Goal: Information Seeking & Learning: Learn about a topic

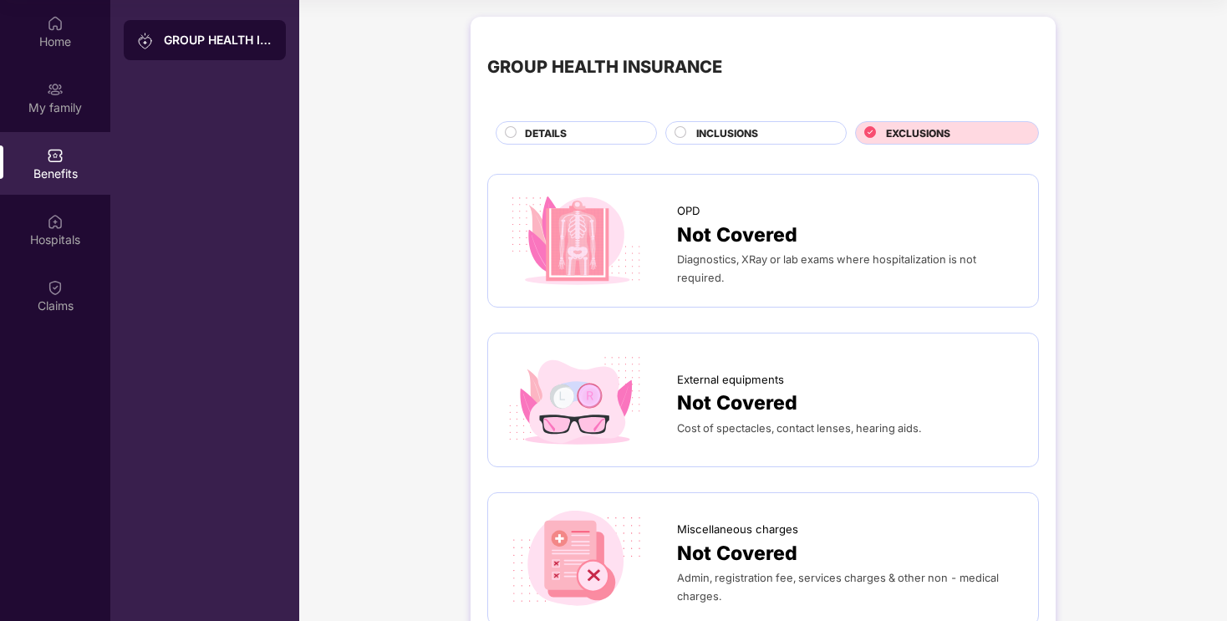
click at [764, 139] on div "INCLUSIONS" at bounding box center [763, 134] width 150 height 18
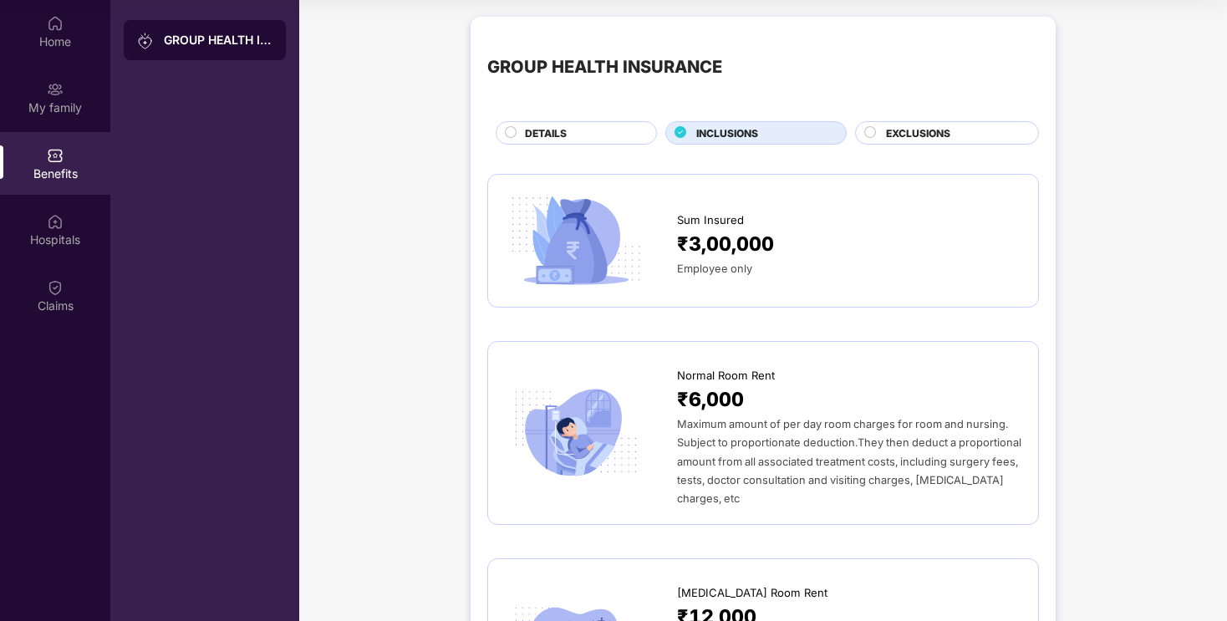
click at [607, 128] on div "DETAILS" at bounding box center [581, 134] width 131 height 18
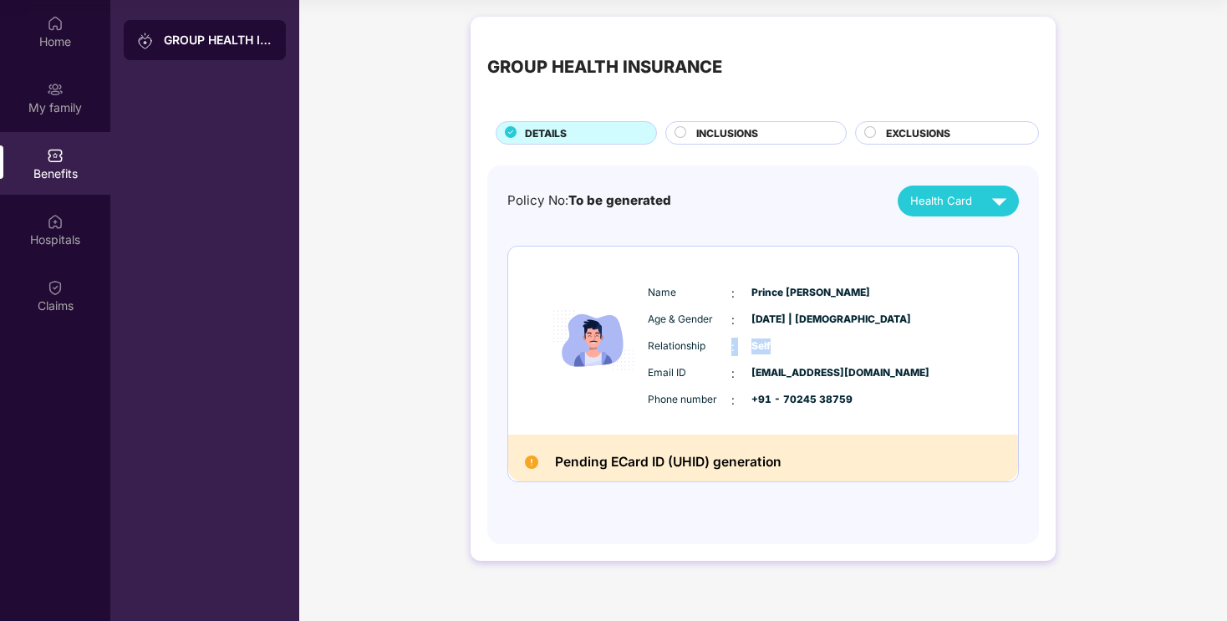
drag, startPoint x: 801, startPoint y: 352, endPoint x: 729, endPoint y: 353, distance: 71.9
click at [729, 353] on div "Relationship : Self" at bounding box center [814, 347] width 332 height 18
drag, startPoint x: 729, startPoint y: 353, endPoint x: 778, endPoint y: 350, distance: 48.6
click at [762, 351] on div "Relationship : Self" at bounding box center [814, 347] width 332 height 18
click at [778, 350] on span "Self" at bounding box center [793, 346] width 84 height 16
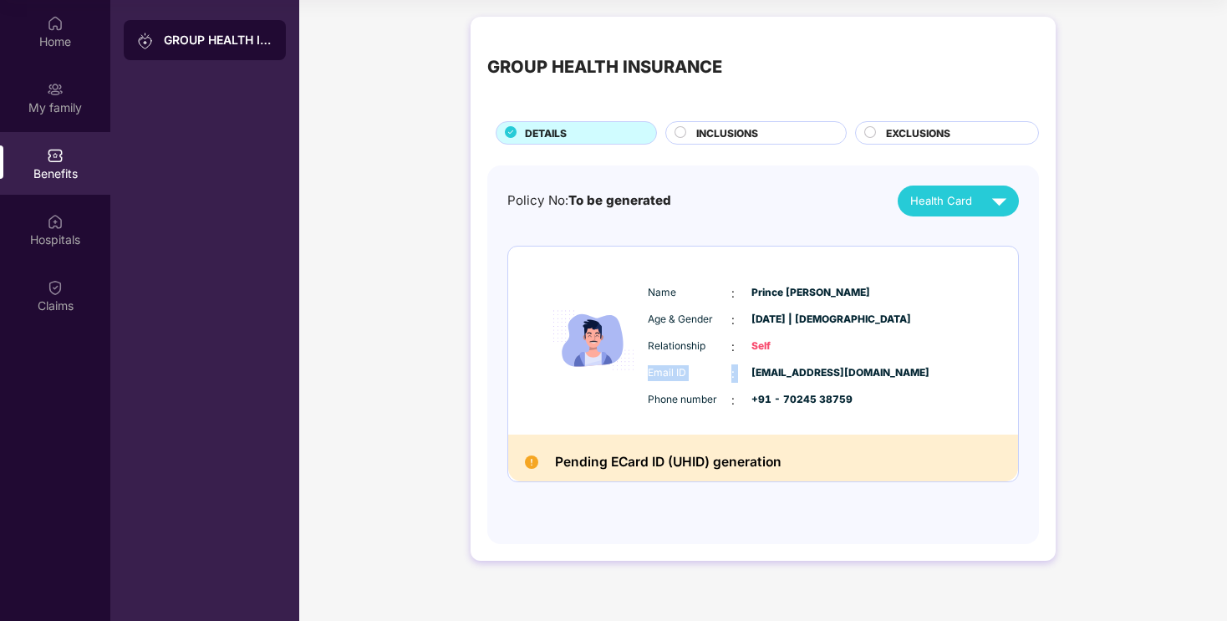
click at [712, 356] on div "Name : Prince [PERSON_NAME] Age & Gender : [DATE] | [DEMOGRAPHIC_DATA] Relation…" at bounding box center [813, 347] width 340 height 142
click at [745, 343] on div "Relationship : Self" at bounding box center [814, 347] width 332 height 18
click at [793, 343] on div "Relationship : Self" at bounding box center [814, 347] width 332 height 18
click at [821, 343] on span "Self" at bounding box center [793, 346] width 84 height 16
drag, startPoint x: 841, startPoint y: 324, endPoint x: 823, endPoint y: 318, distance: 19.6
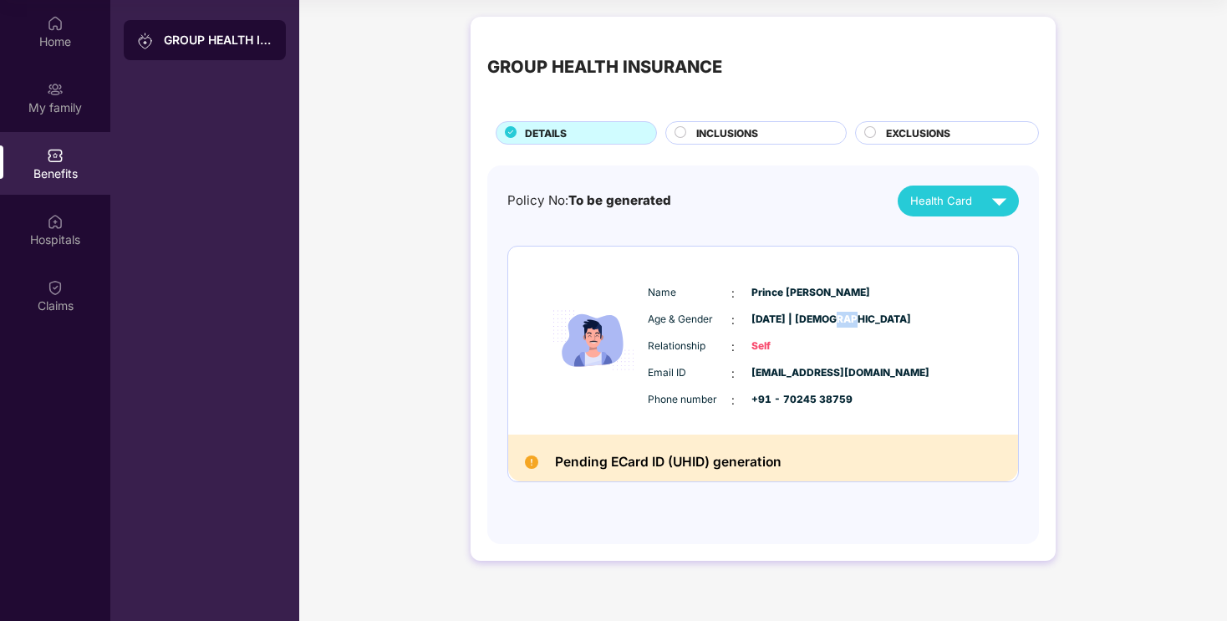
click at [830, 321] on div "Age & Gender : [DATE] | [DEMOGRAPHIC_DATA]" at bounding box center [814, 320] width 332 height 18
click at [823, 318] on span "[DATE] | [DEMOGRAPHIC_DATA]" at bounding box center [793, 320] width 84 height 16
drag, startPoint x: 823, startPoint y: 318, endPoint x: 890, endPoint y: 329, distance: 67.9
click at [835, 318] on span "[DATE] | [DEMOGRAPHIC_DATA]" at bounding box center [793, 320] width 84 height 16
click at [890, 329] on div "Name : Prince [PERSON_NAME] Age & Gender : [DATE] | [DEMOGRAPHIC_DATA] Relation…" at bounding box center [813, 347] width 340 height 142
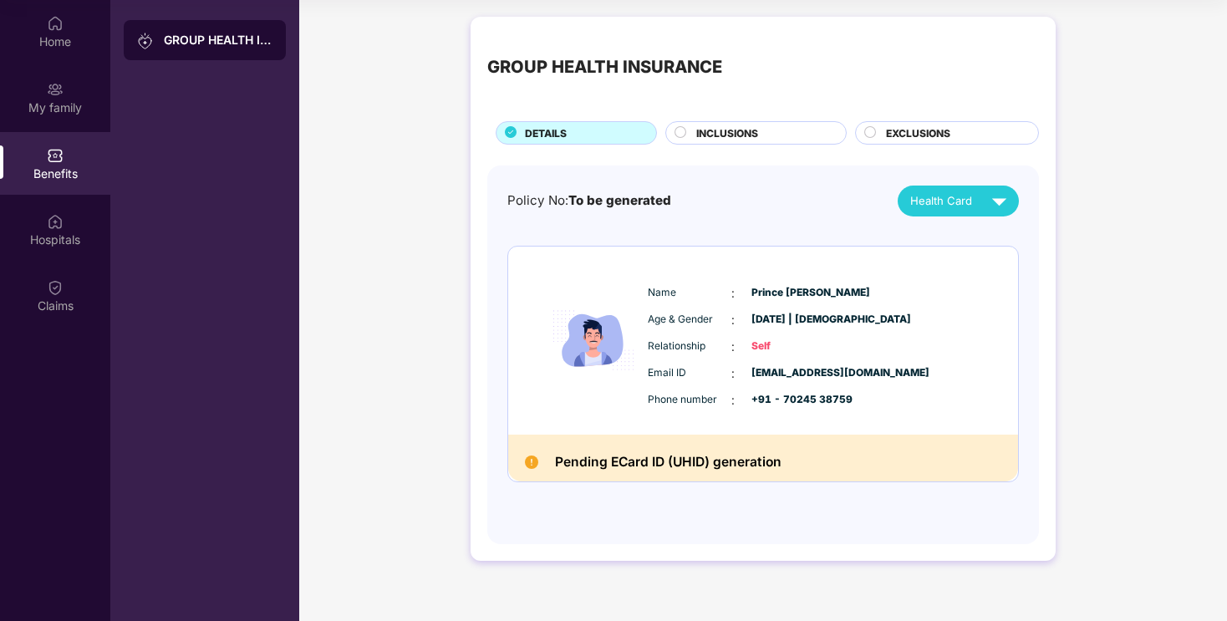
drag, startPoint x: 877, startPoint y: 383, endPoint x: 773, endPoint y: 383, distance: 103.6
click at [773, 383] on div "Email ID : [EMAIL_ADDRESS][DOMAIN_NAME] Phone number : +91 - 70245 38759" at bounding box center [813, 386] width 340 height 45
drag, startPoint x: 882, startPoint y: 413, endPoint x: 891, endPoint y: 414, distance: 9.3
click at [891, 414] on div "Name : Prince [PERSON_NAME] Age & Gender : [DATE] | [DEMOGRAPHIC_DATA] Relation…" at bounding box center [813, 347] width 340 height 142
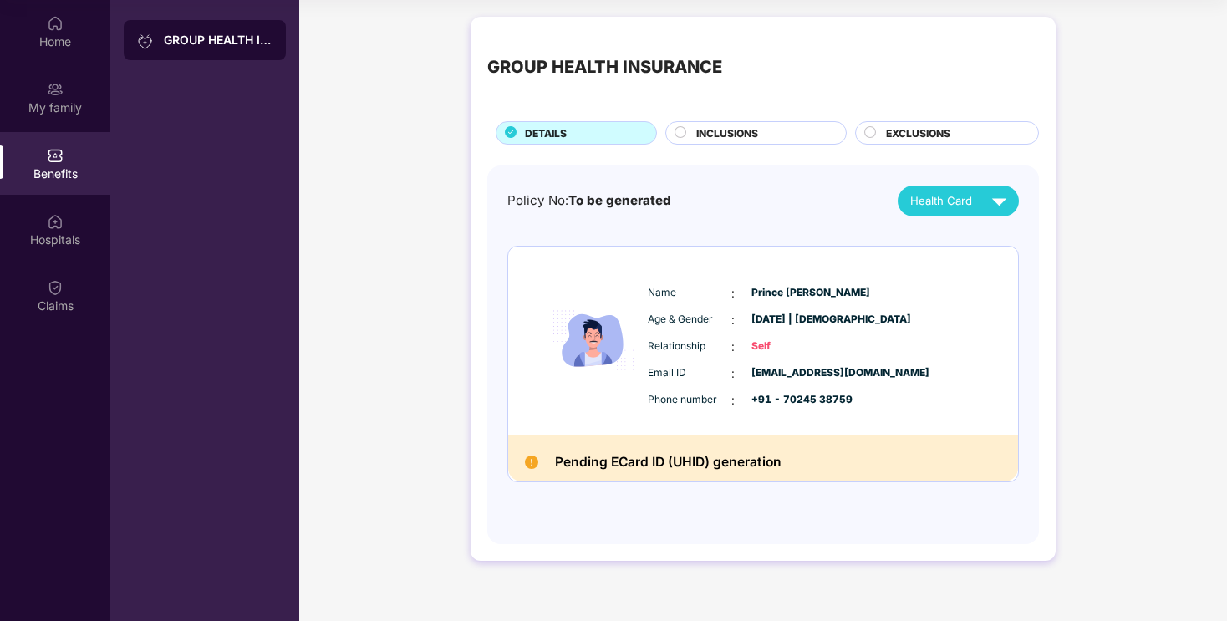
click at [755, 135] on span "INCLUSIONS" at bounding box center [727, 133] width 62 height 16
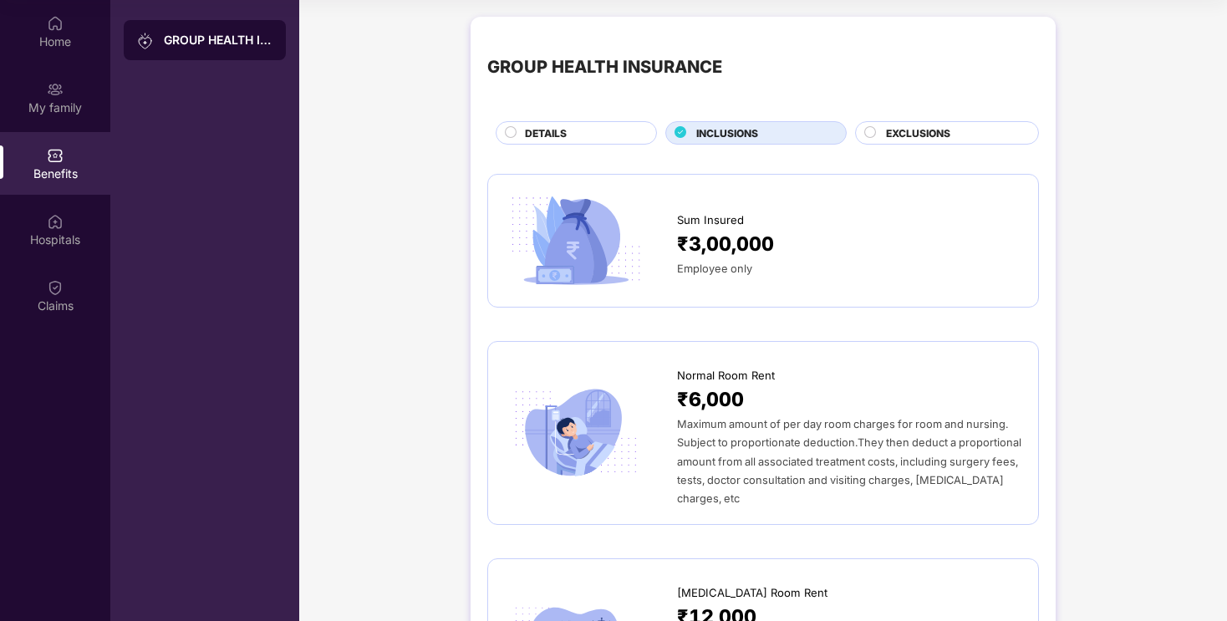
click at [918, 121] on div "EXCLUSIONS" at bounding box center [947, 132] width 184 height 23
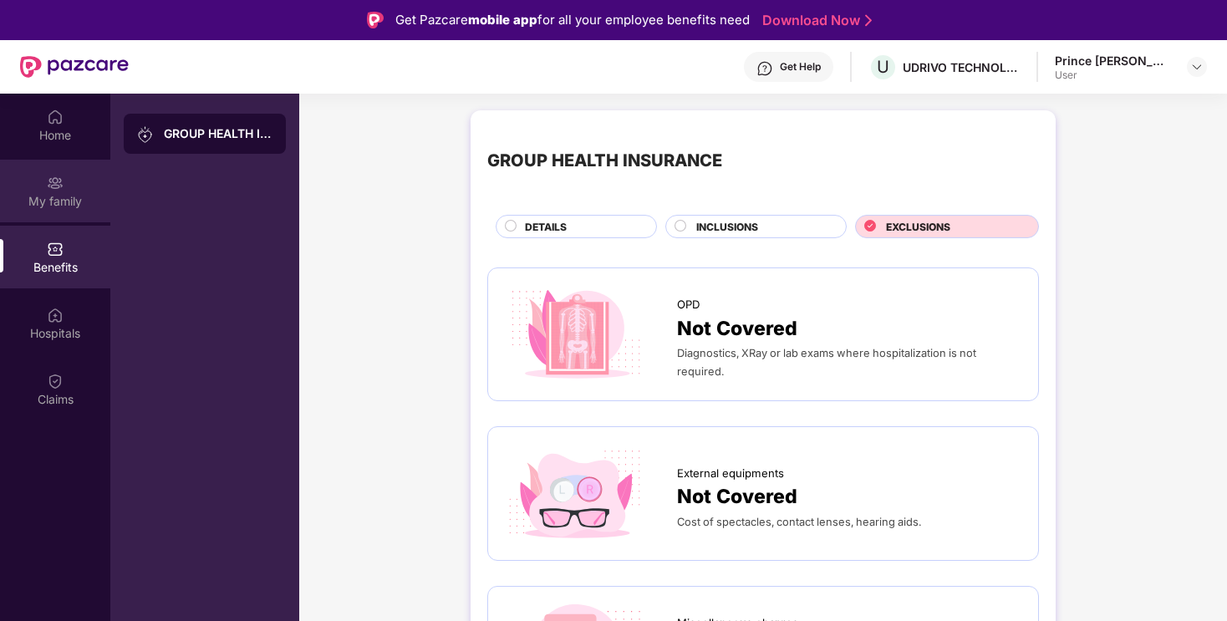
click at [52, 178] on img at bounding box center [55, 183] width 17 height 17
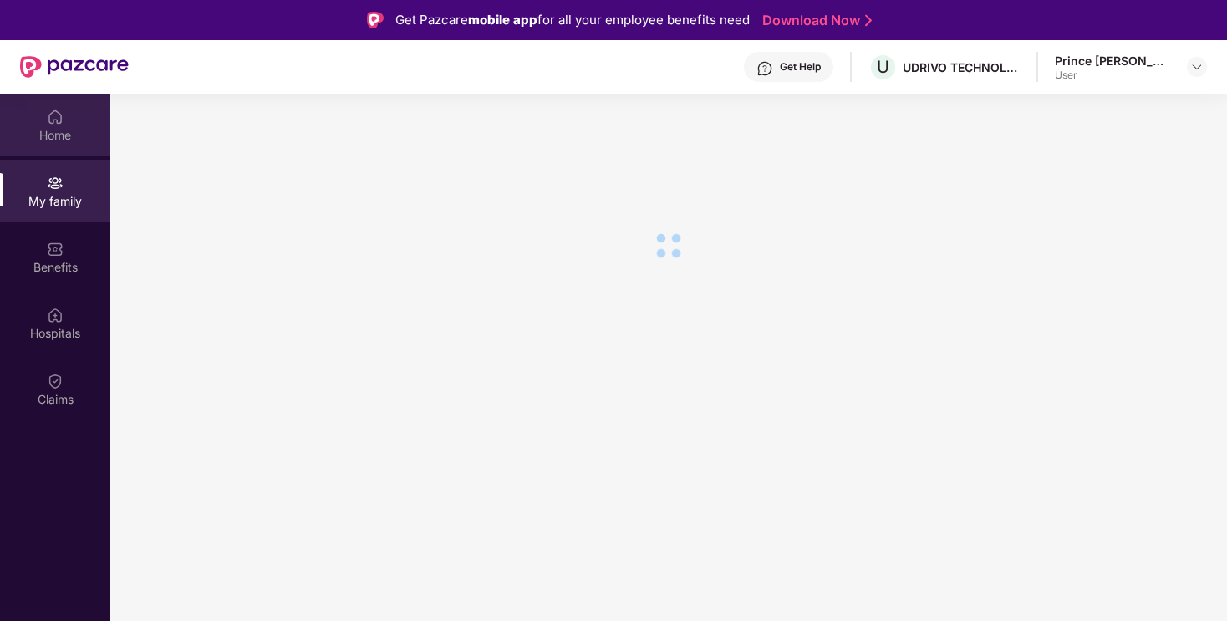
click at [58, 136] on div "Home" at bounding box center [55, 135] width 110 height 17
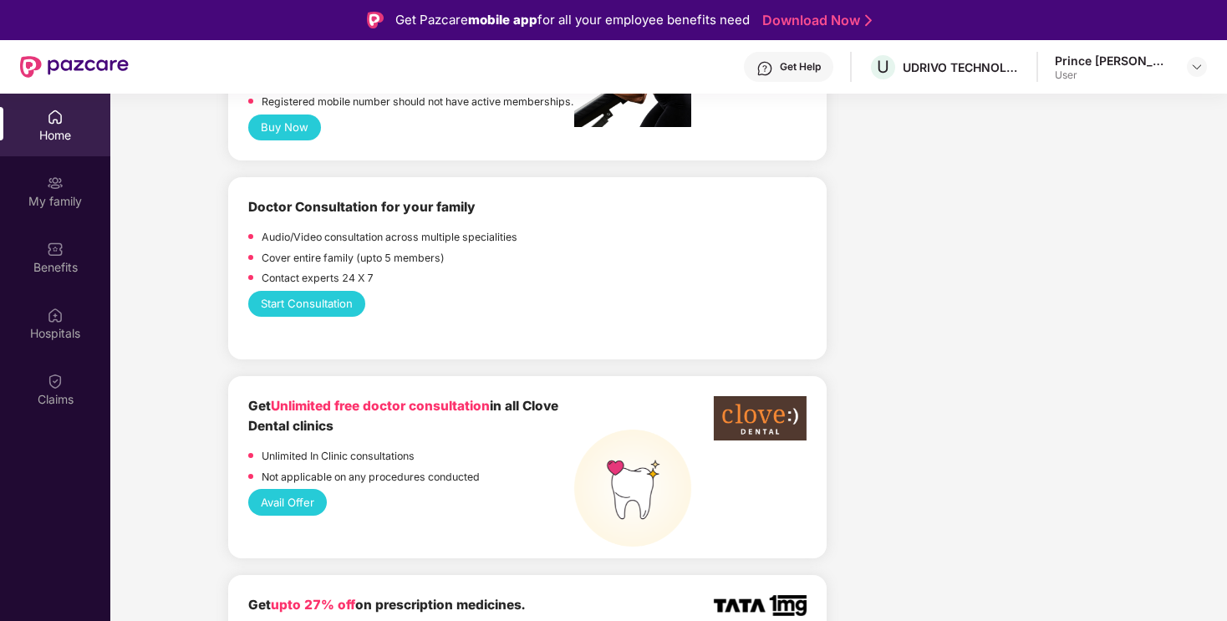
scroll to position [952, 0]
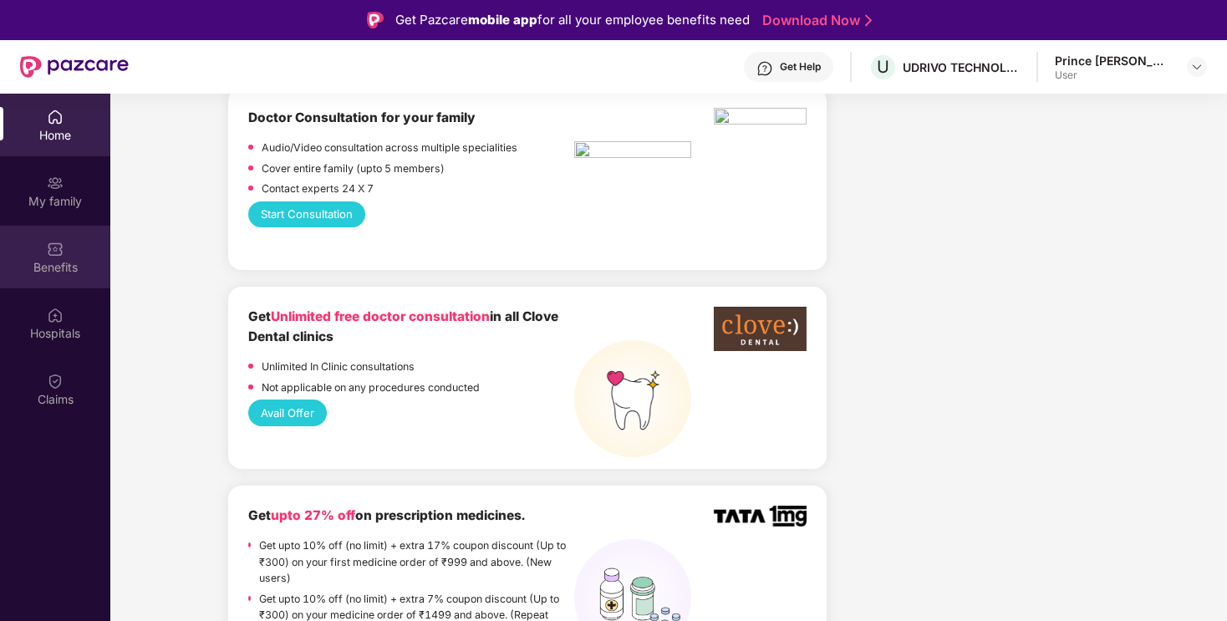
click at [75, 239] on div "Benefits" at bounding box center [55, 257] width 110 height 63
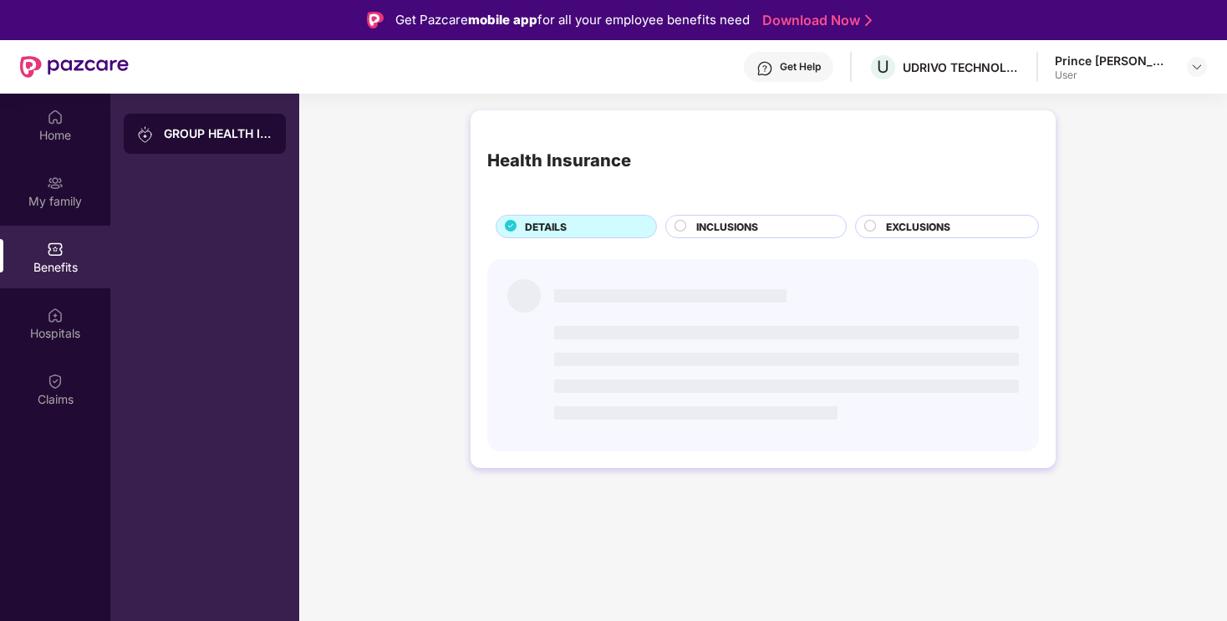
scroll to position [0, 0]
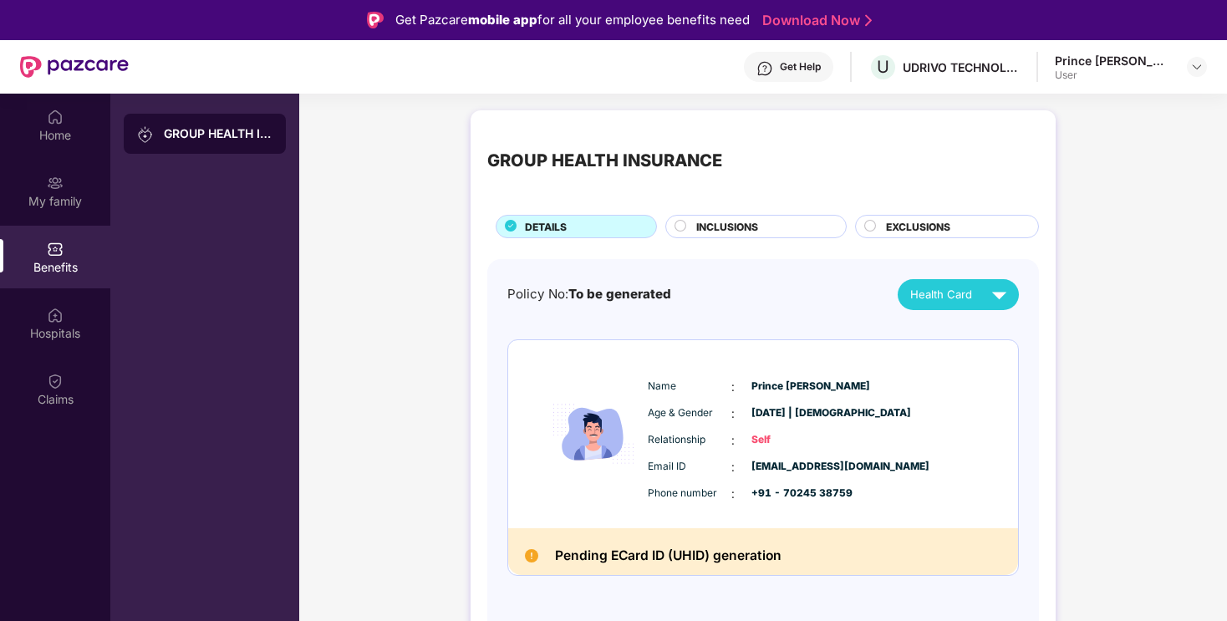
click at [1034, 51] on div "Get Help U UDRIVO TECHNOLOGIES PRIVATE LIMITED Prince Rohara User" at bounding box center [668, 66] width 1078 height 53
click at [982, 74] on div "UDRIVO TECHNOLOGIES PRIVATE LIMITED" at bounding box center [960, 67] width 117 height 16
click at [889, 75] on span "U" at bounding box center [883, 67] width 13 height 20
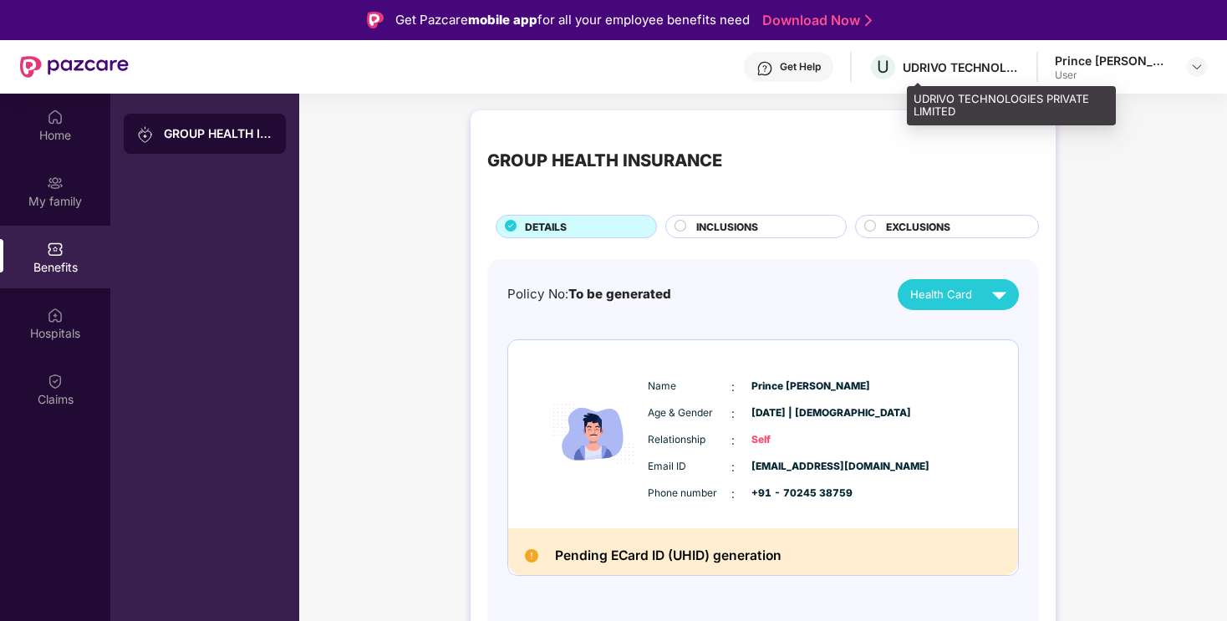
click at [965, 72] on div "UDRIVO TECHNOLOGIES PRIVATE LIMITED" at bounding box center [960, 67] width 117 height 16
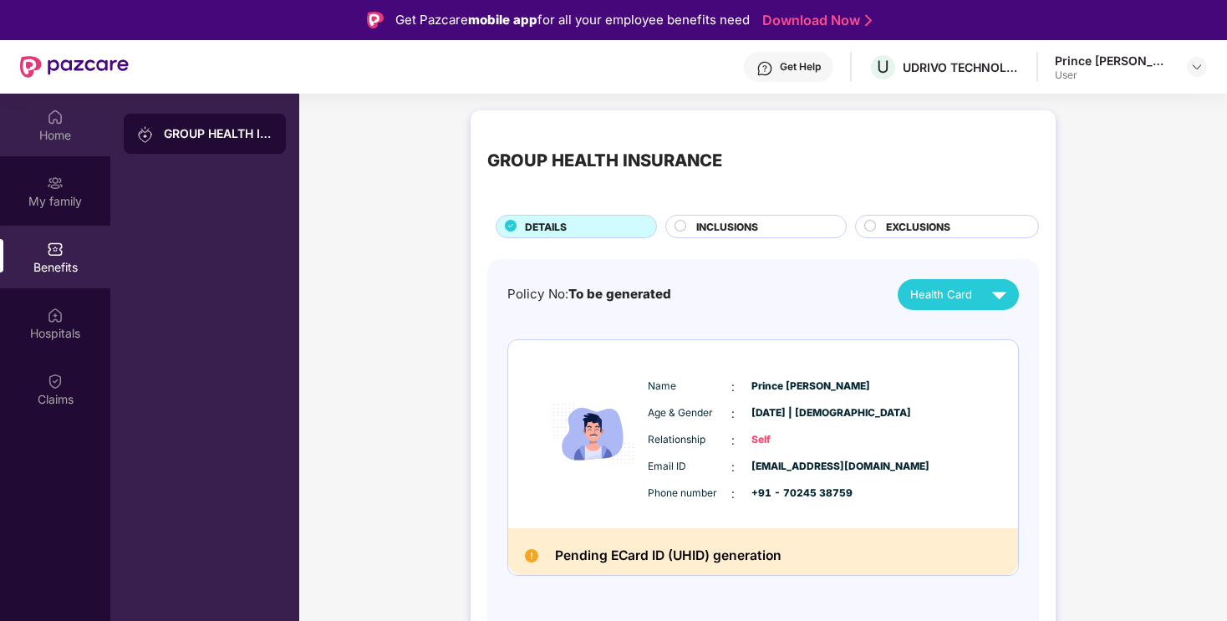
click at [83, 131] on div "Home" at bounding box center [55, 135] width 110 height 17
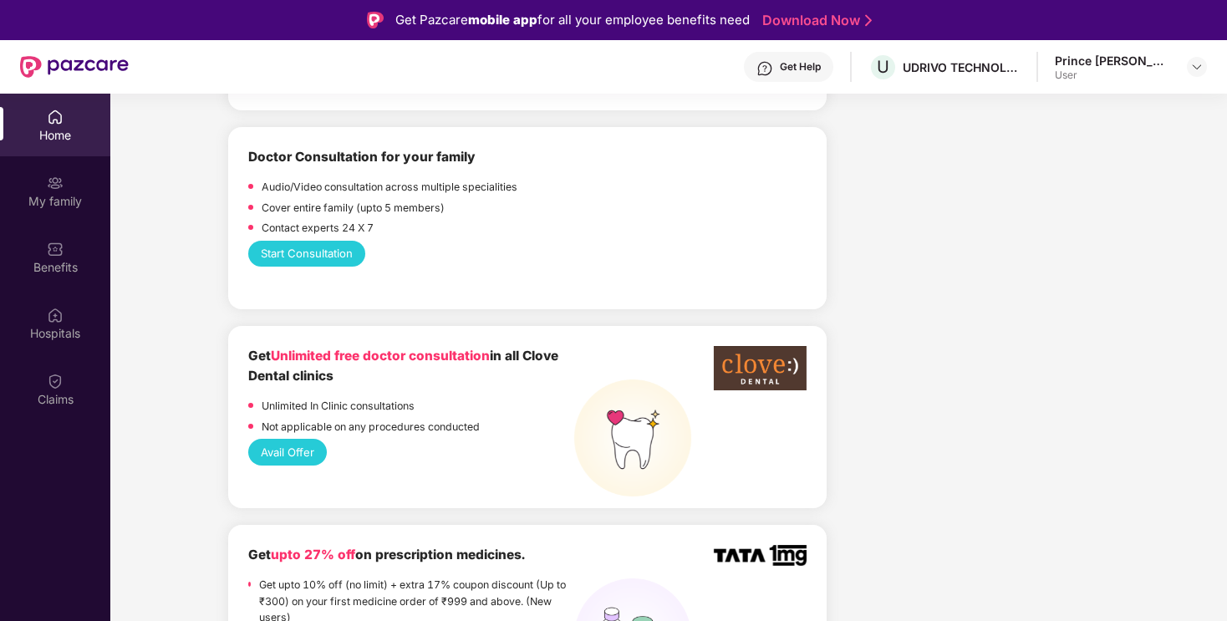
scroll to position [1075, 0]
